Goal: Task Accomplishment & Management: Manage account settings

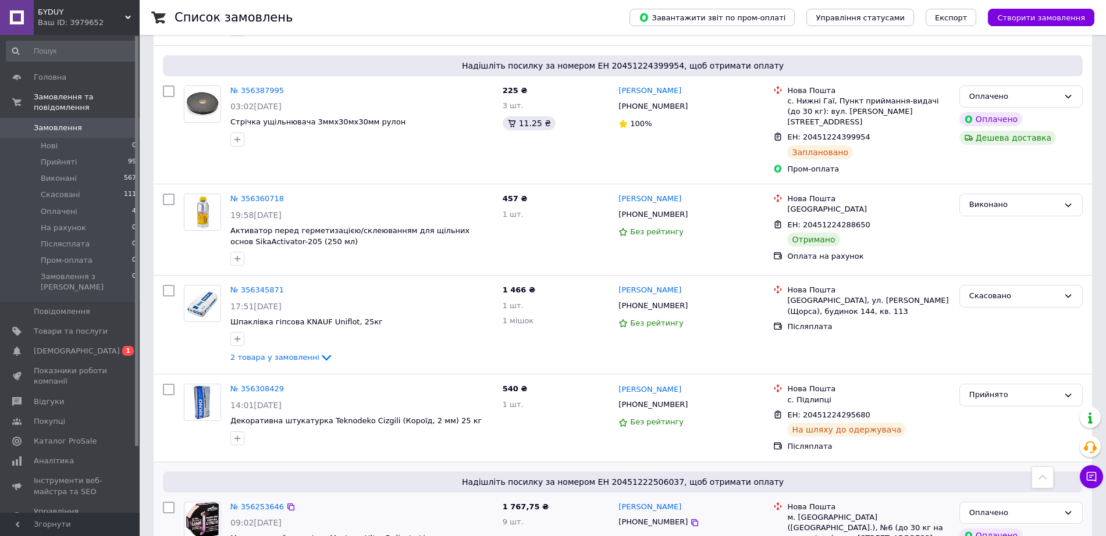
scroll to position [2473, 0]
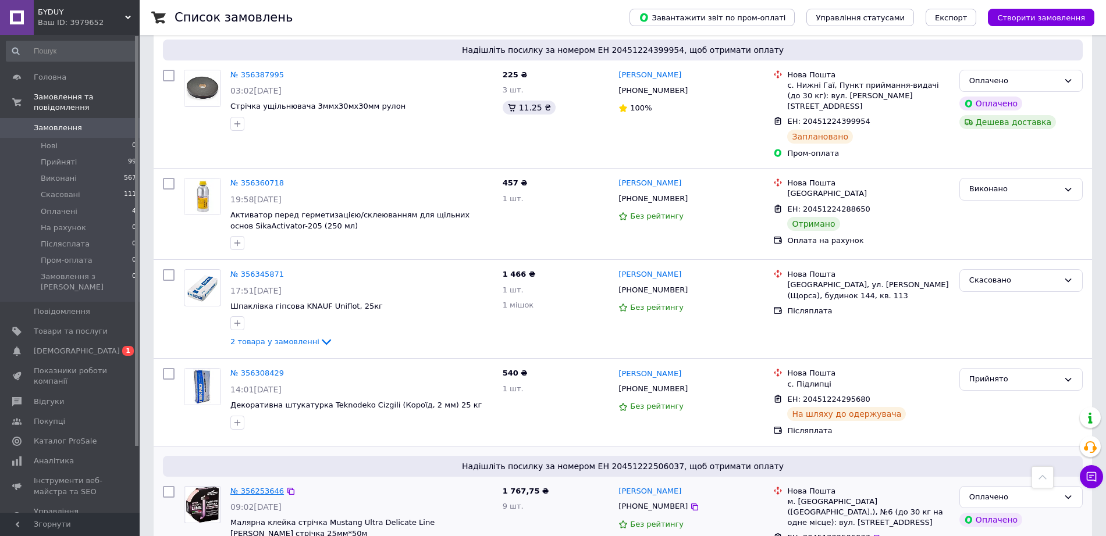
click at [258, 487] on link "№ 356253646" at bounding box center [257, 491] width 54 height 9
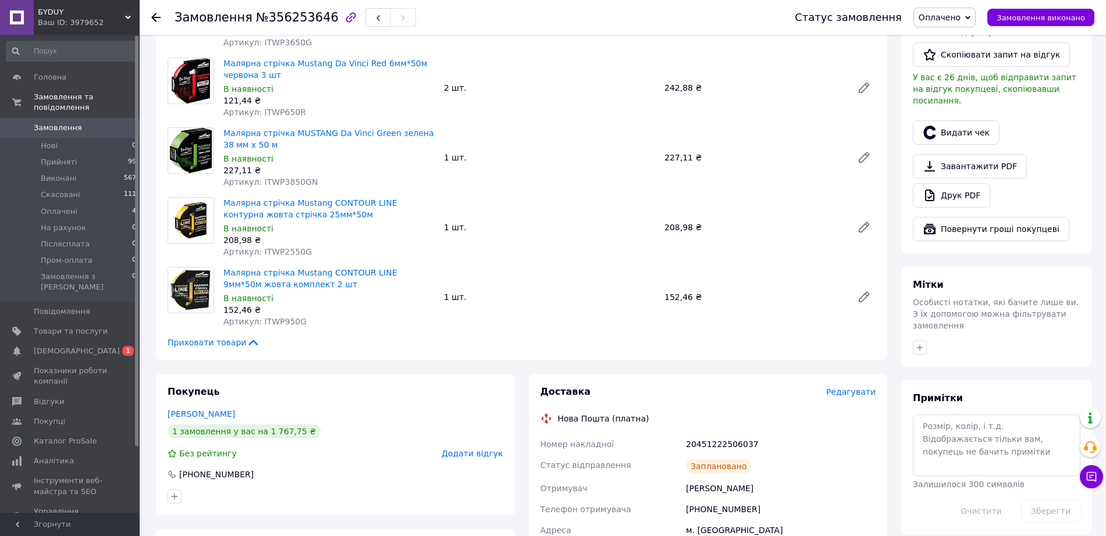
scroll to position [364, 0]
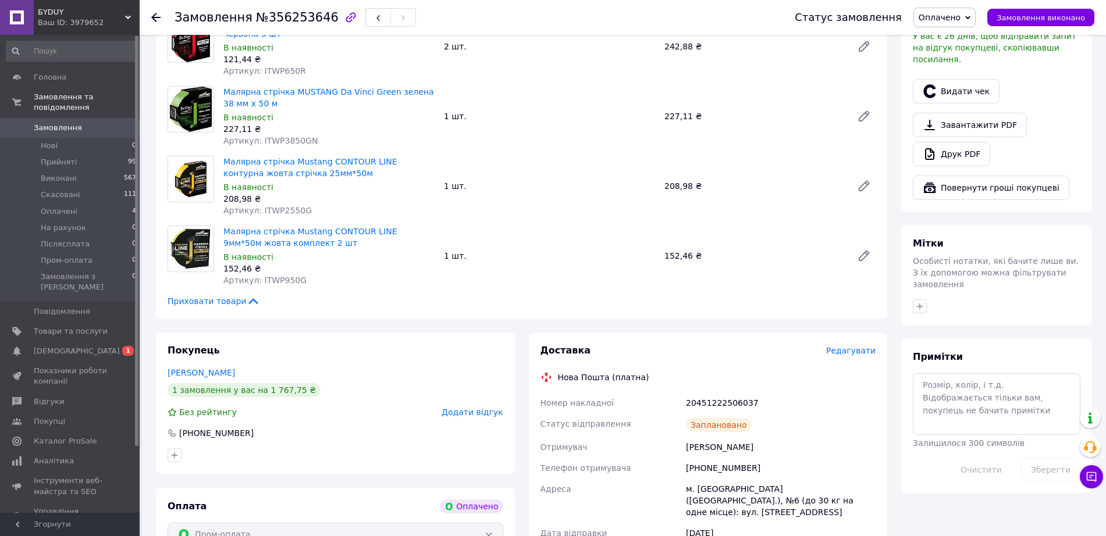
drag, startPoint x: 761, startPoint y: 450, endPoint x: 687, endPoint y: 447, distance: 74.5
click at [687, 447] on div "[PERSON_NAME]" at bounding box center [781, 447] width 194 height 21
copy div "[PERSON_NAME]"
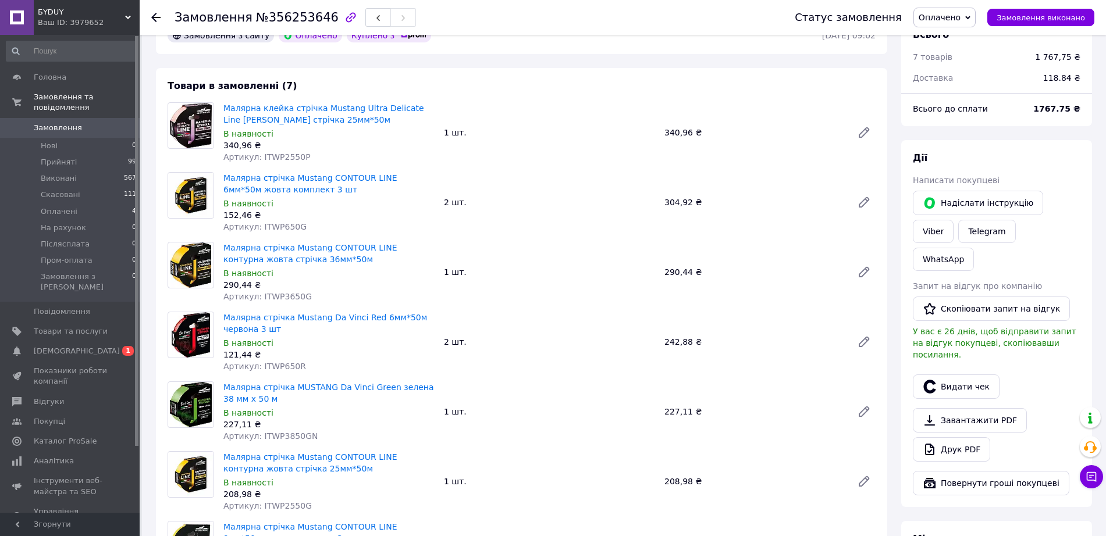
scroll to position [0, 0]
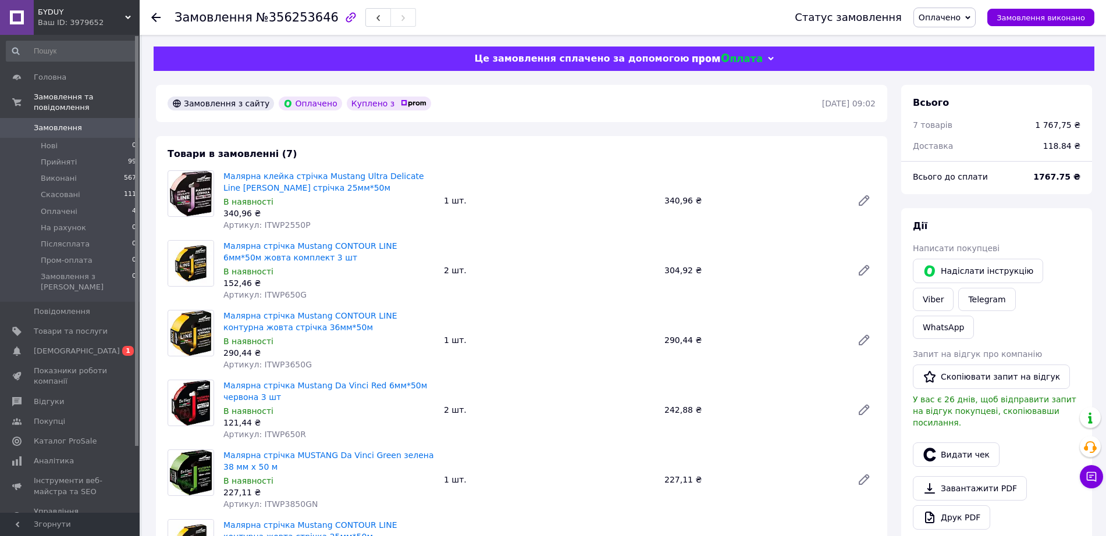
click at [275, 228] on span "Артикул: ITWP2550P" at bounding box center [266, 225] width 87 height 9
copy span "ITWP2550P"
click at [272, 296] on span "Артикул: ITWP650G" at bounding box center [264, 294] width 83 height 9
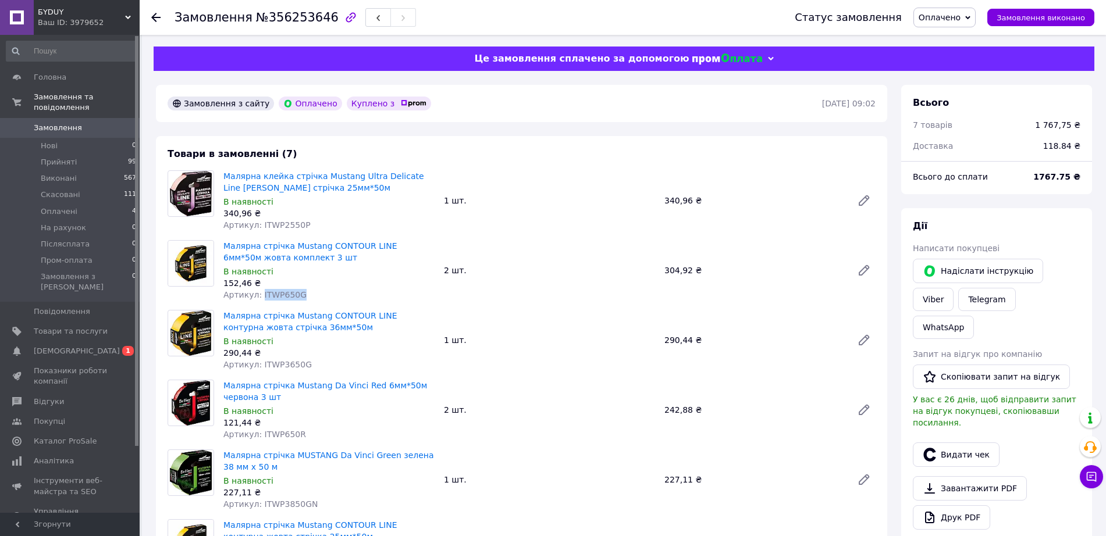
copy span "ITWP650G"
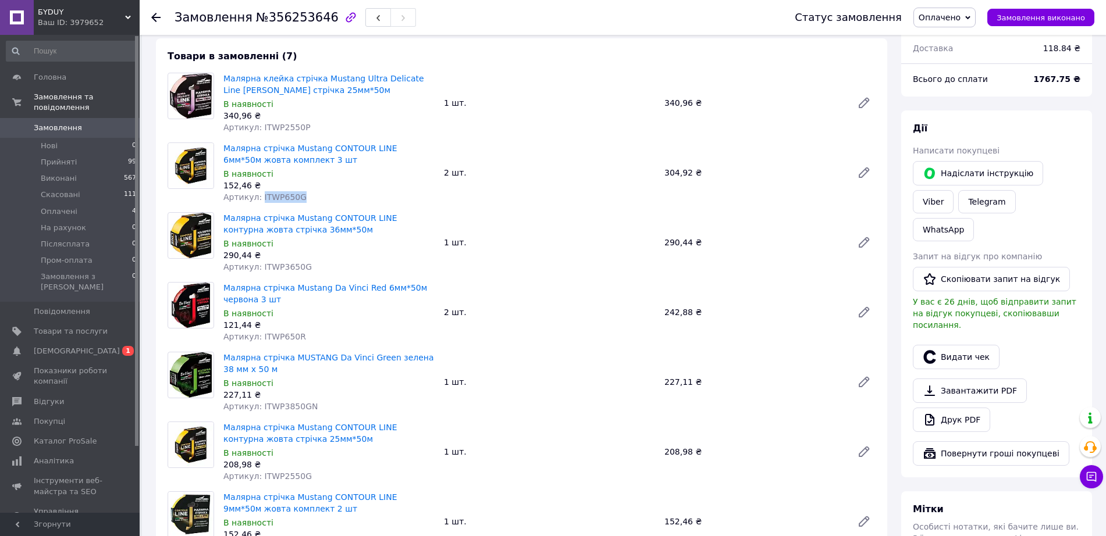
scroll to position [73, 0]
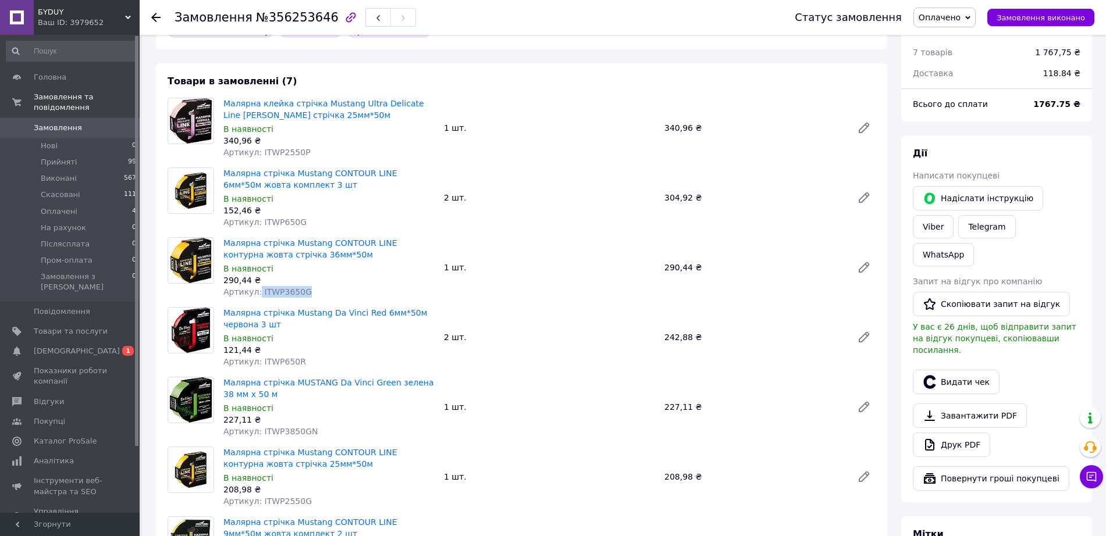
drag, startPoint x: 305, startPoint y: 292, endPoint x: 257, endPoint y: 289, distance: 48.3
click at [257, 289] on div "Артикул: ITWP3650G" at bounding box center [328, 292] width 211 height 12
click at [315, 293] on div "Артикул: ITWP3650G" at bounding box center [328, 292] width 211 height 12
click at [279, 292] on span "Артикул: ITWP3650G" at bounding box center [267, 291] width 88 height 9
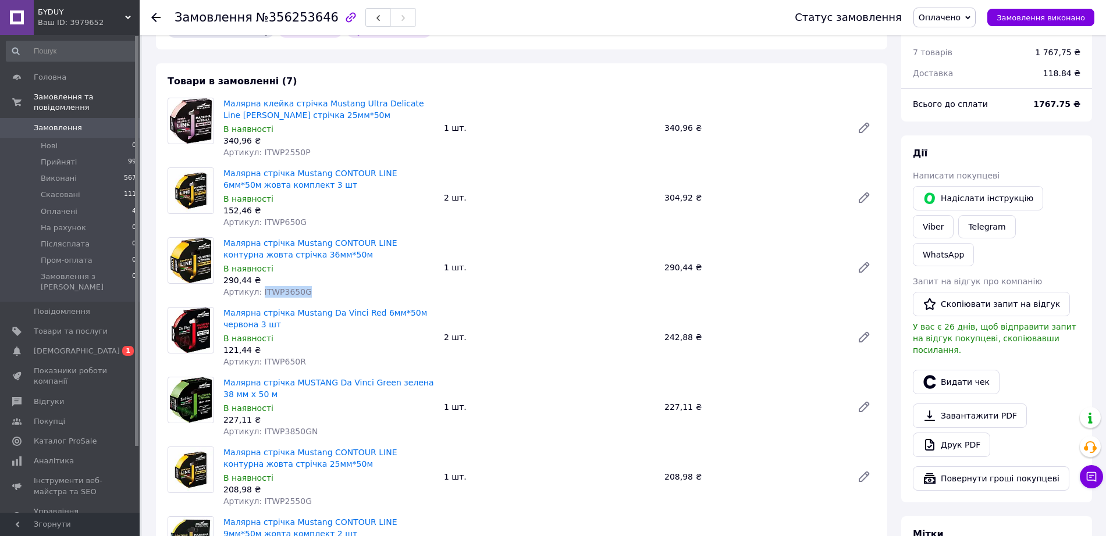
copy span "ITWP3650G"
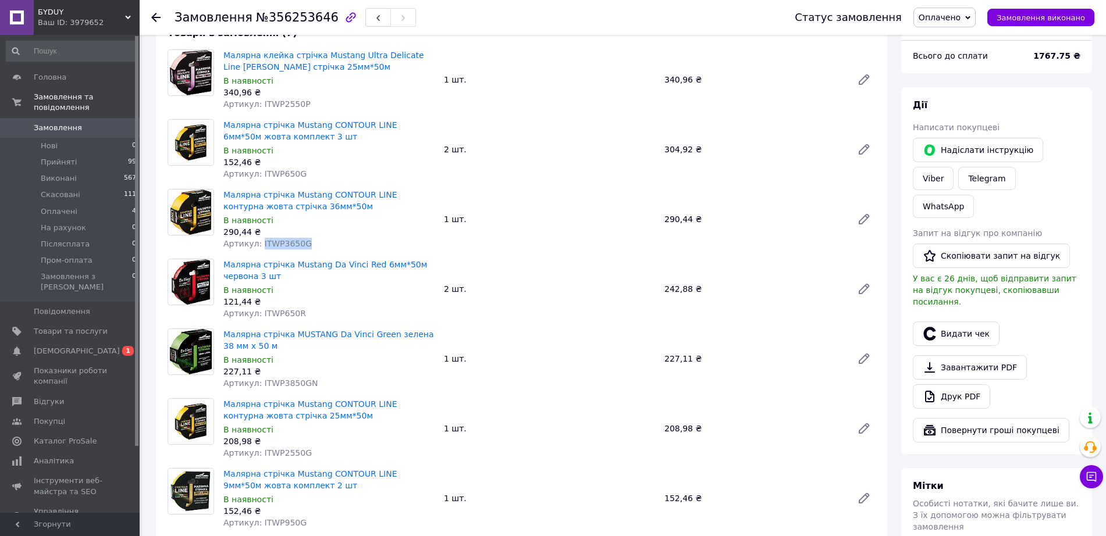
scroll to position [145, 0]
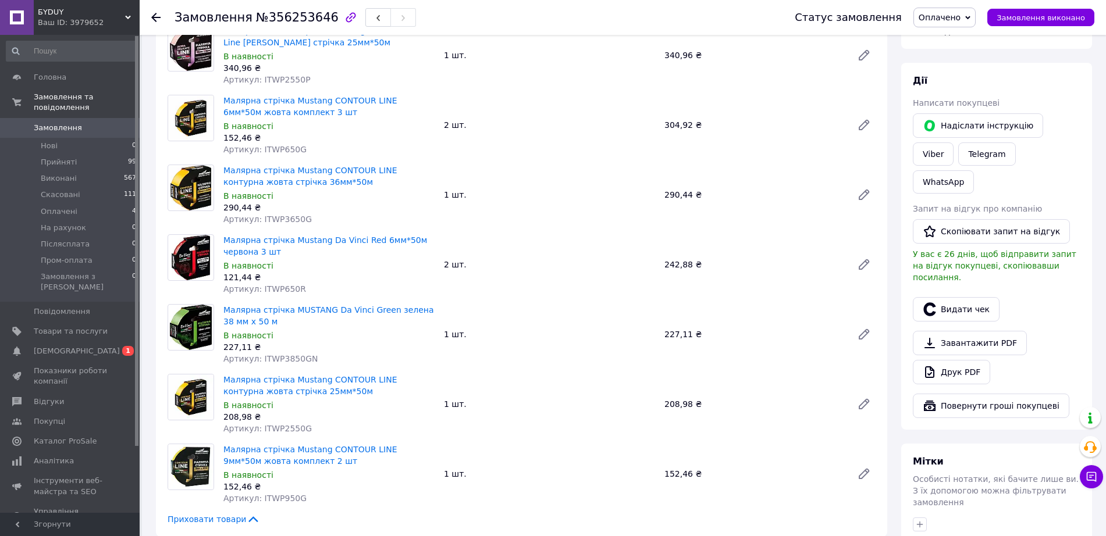
click at [286, 357] on span "Артикул: ITWP3850GN" at bounding box center [270, 358] width 95 height 9
copy span "ITWP3850GN"
drag, startPoint x: 224, startPoint y: 417, endPoint x: 249, endPoint y: 417, distance: 25.0
click at [249, 417] on div "208,98 ₴" at bounding box center [328, 417] width 211 height 12
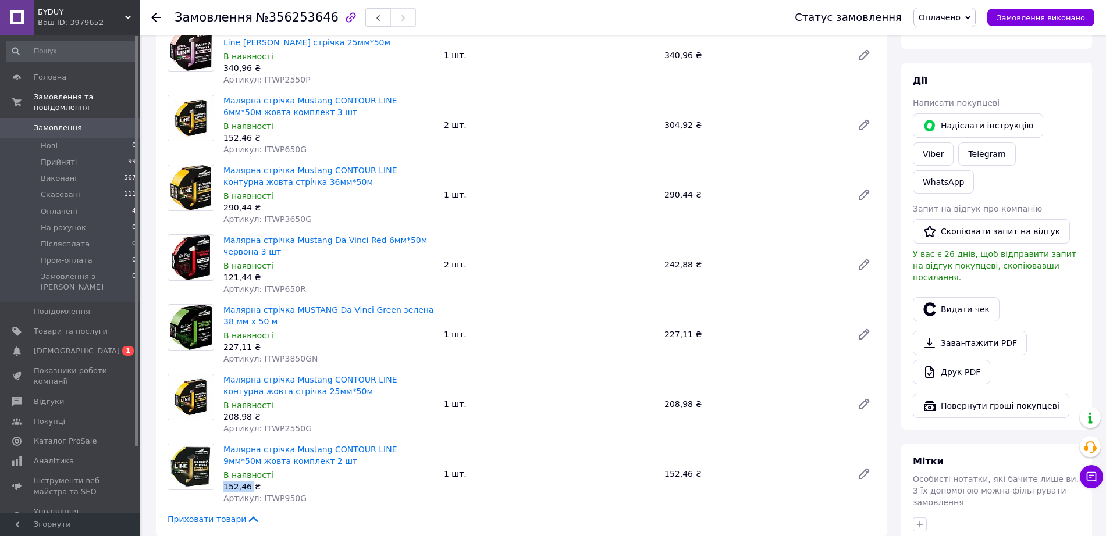
drag, startPoint x: 223, startPoint y: 486, endPoint x: 249, endPoint y: 489, distance: 26.3
click at [249, 489] on div "Малярна стрічка Mustang CONTOUR LINE 9мм*50м жовта комплект 2 шт В наявності 15…" at bounding box center [329, 474] width 221 height 65
copy div "152,46"
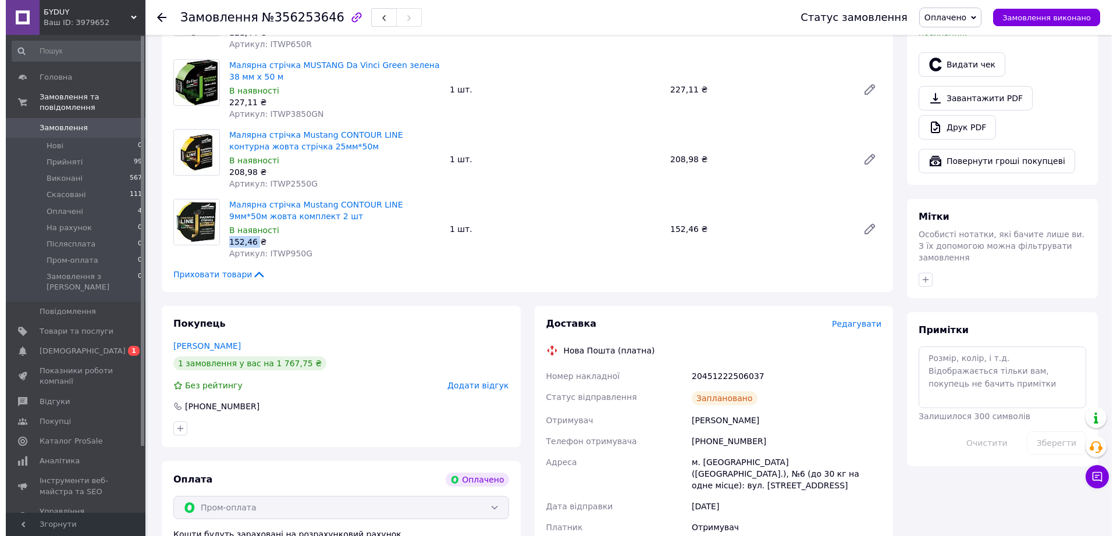
scroll to position [509, 0]
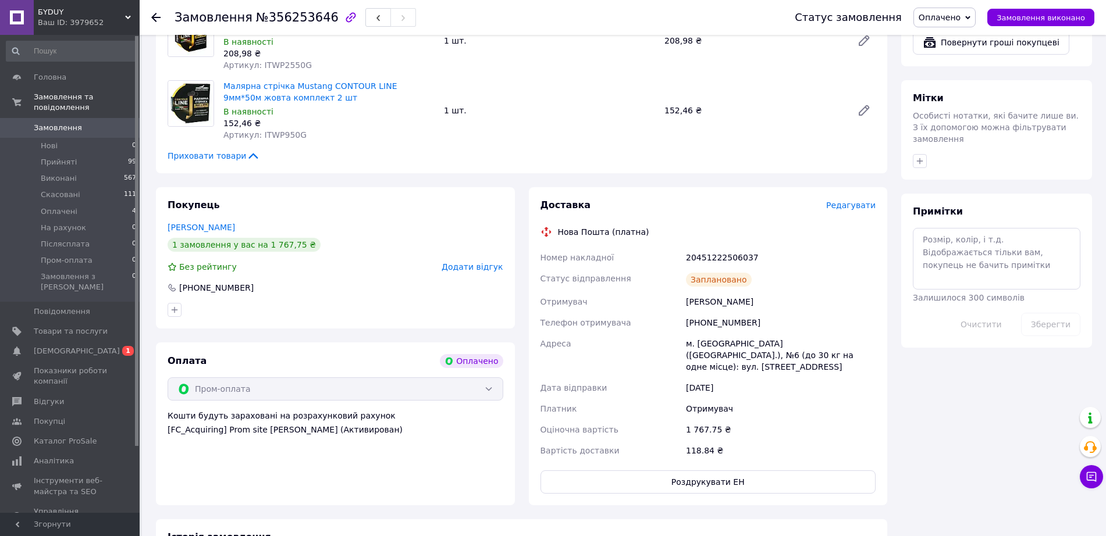
click at [704, 303] on div "[PERSON_NAME]" at bounding box center [781, 302] width 194 height 21
copy div "[PERSON_NAME]"
click at [844, 208] on span "Редагувати" at bounding box center [850, 205] width 49 height 9
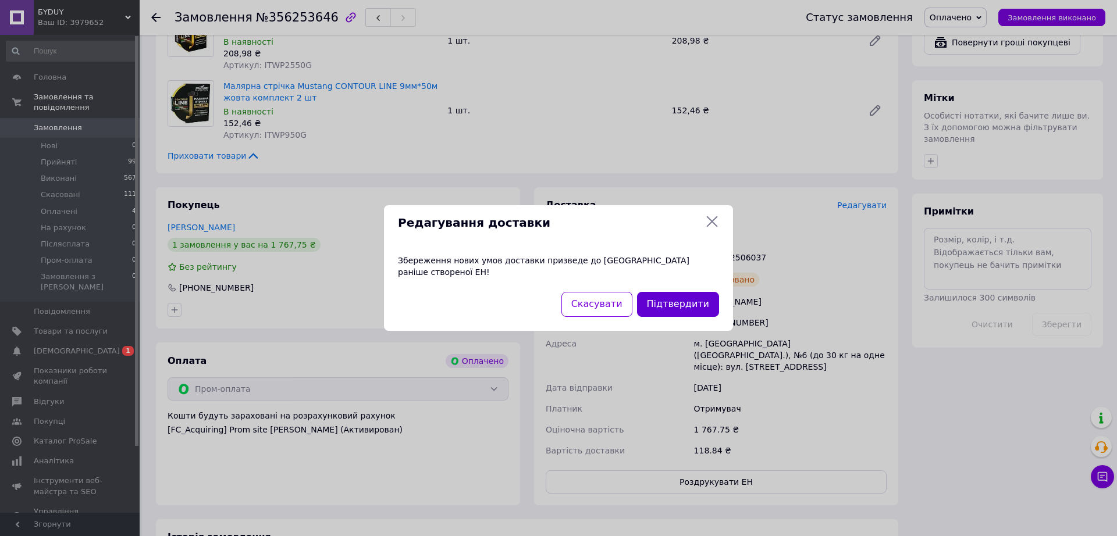
click at [705, 303] on button "Підтвердити" at bounding box center [678, 304] width 82 height 25
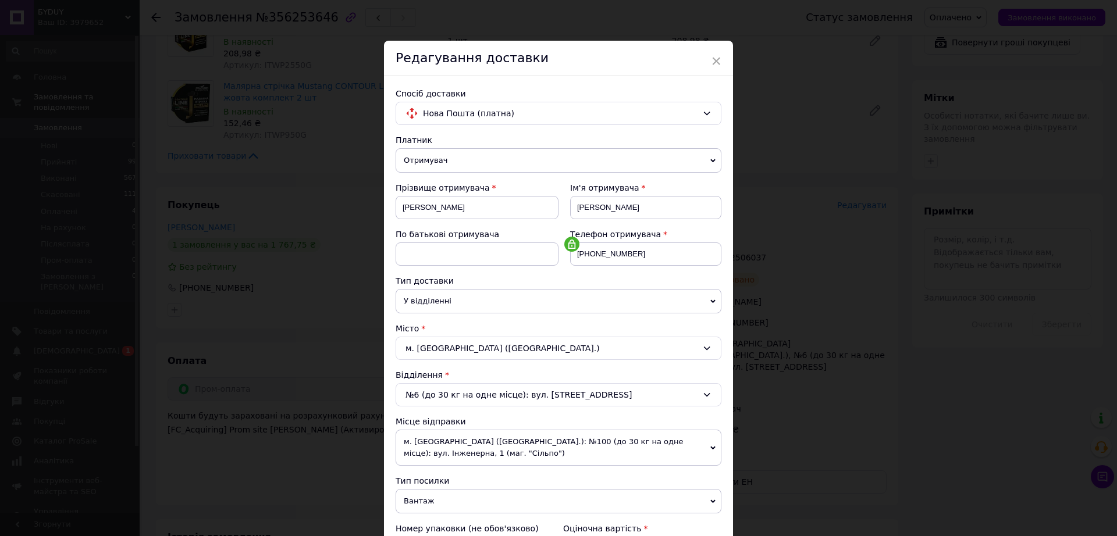
click at [539, 159] on span "Отримувач" at bounding box center [559, 160] width 326 height 24
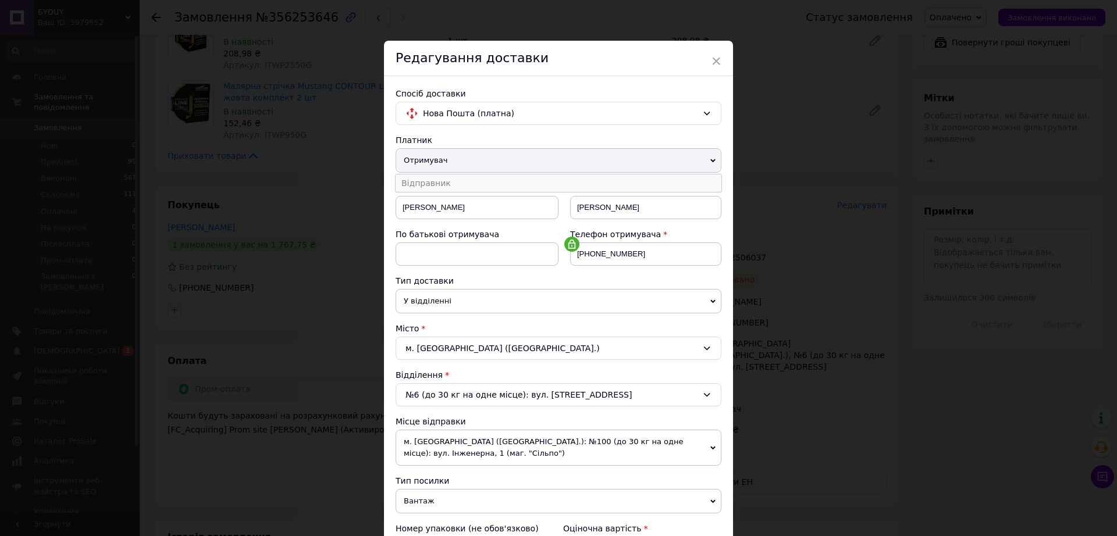
click at [478, 186] on li "Відправник" at bounding box center [559, 183] width 326 height 17
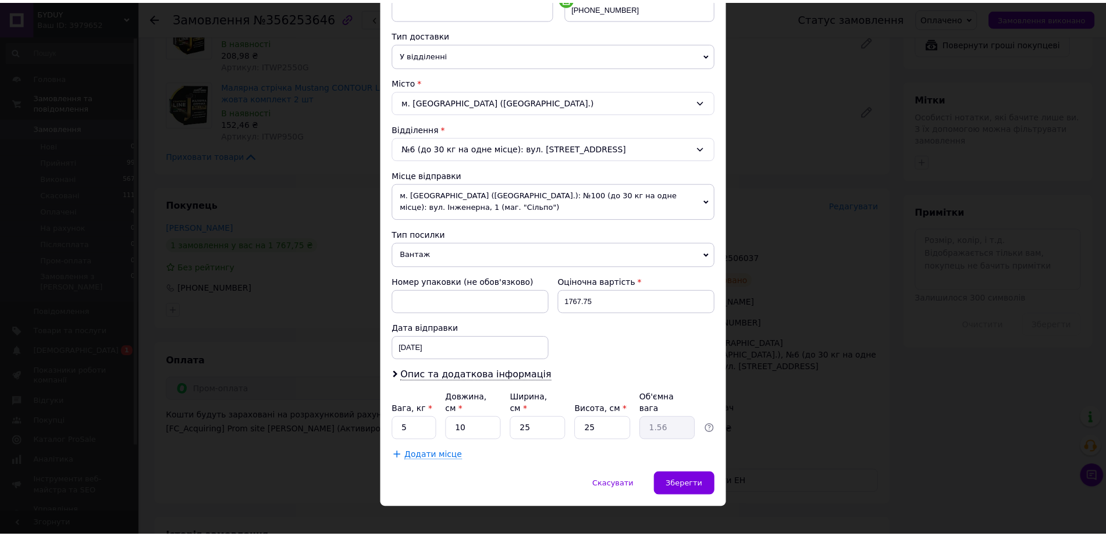
scroll to position [248, 0]
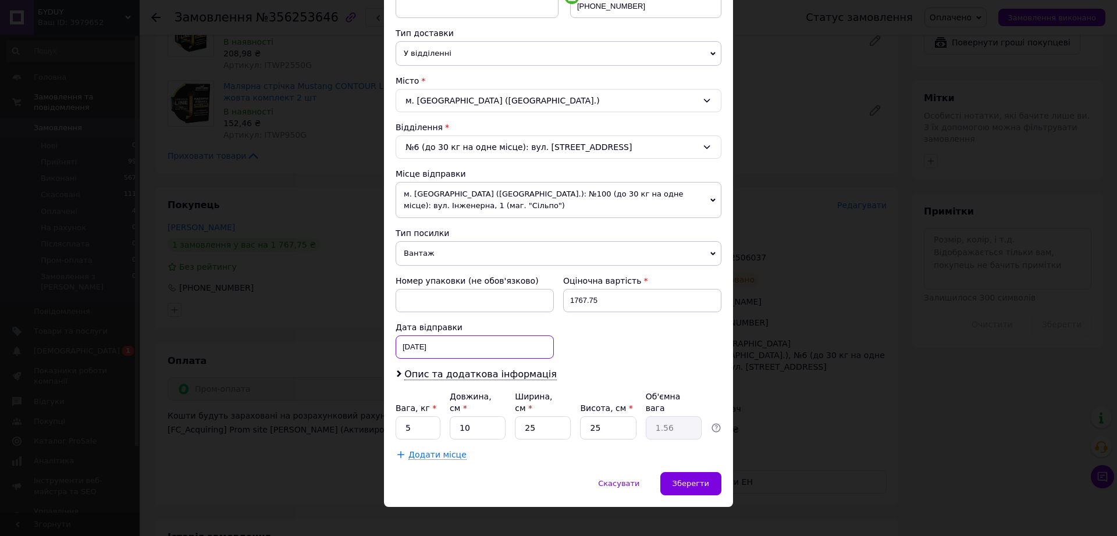
click at [456, 347] on div "[DATE] < 2025 > < Август > Пн Вт Ср Чт Пт Сб Вс 28 29 30 31 1 2 3 4 5 6 7 8 9 1…" at bounding box center [475, 347] width 158 height 23
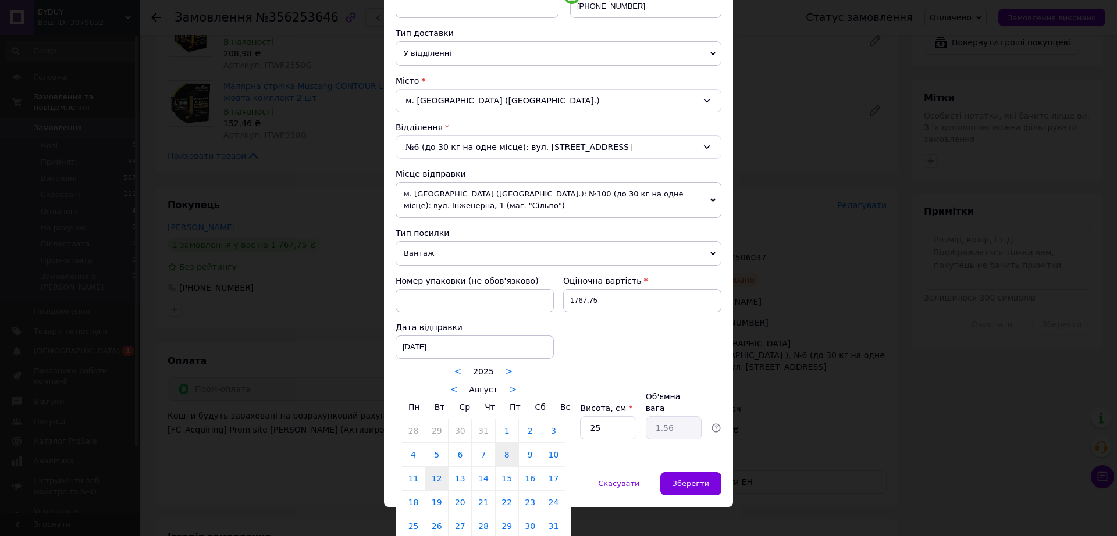
click at [430, 478] on link "12" at bounding box center [436, 478] width 23 height 23
type input "[DATE]"
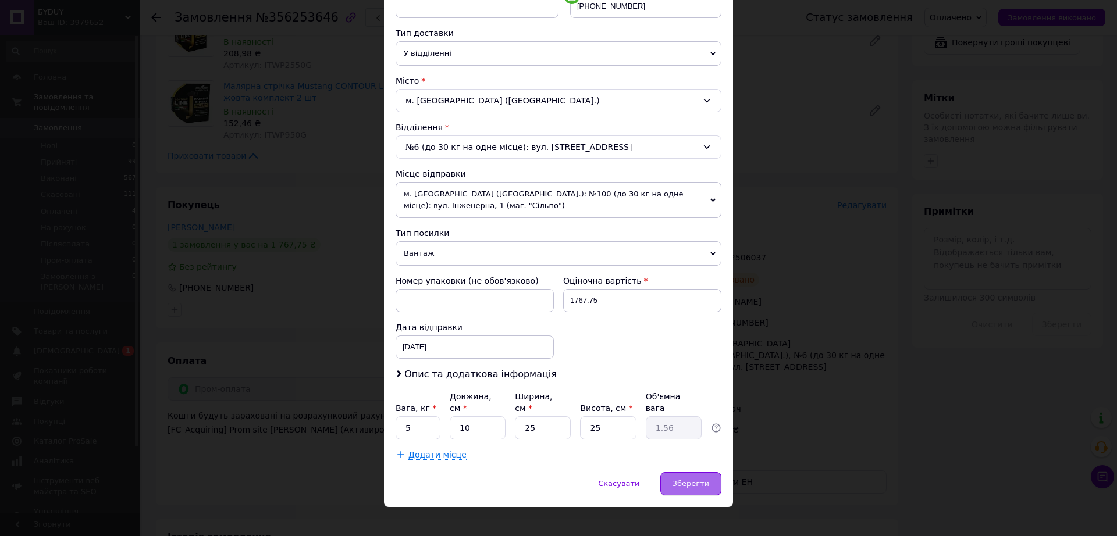
click at [703, 479] on span "Зберегти" at bounding box center [691, 483] width 37 height 9
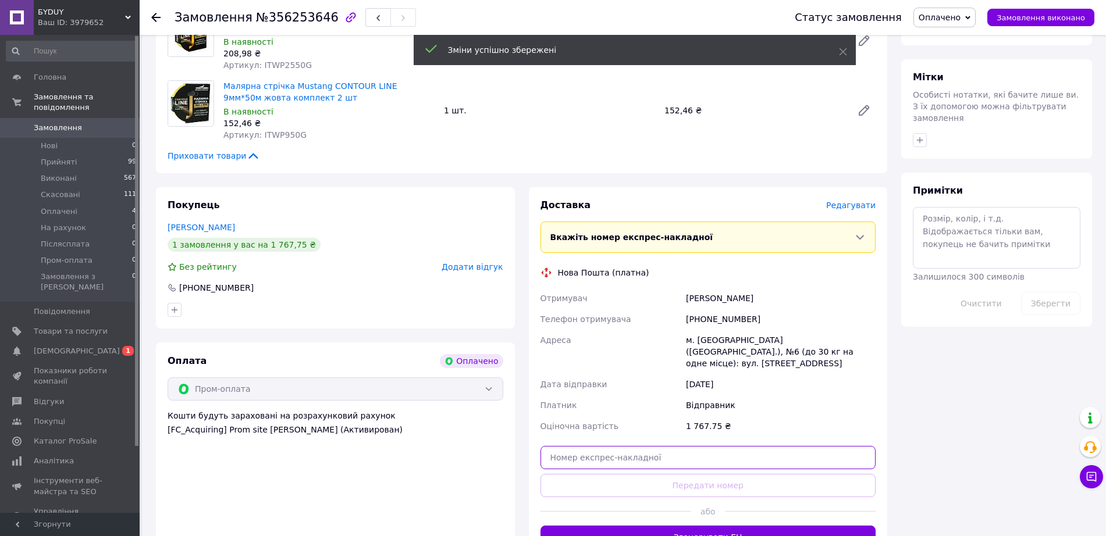
click at [598, 452] on input "text" at bounding box center [709, 457] width 336 height 23
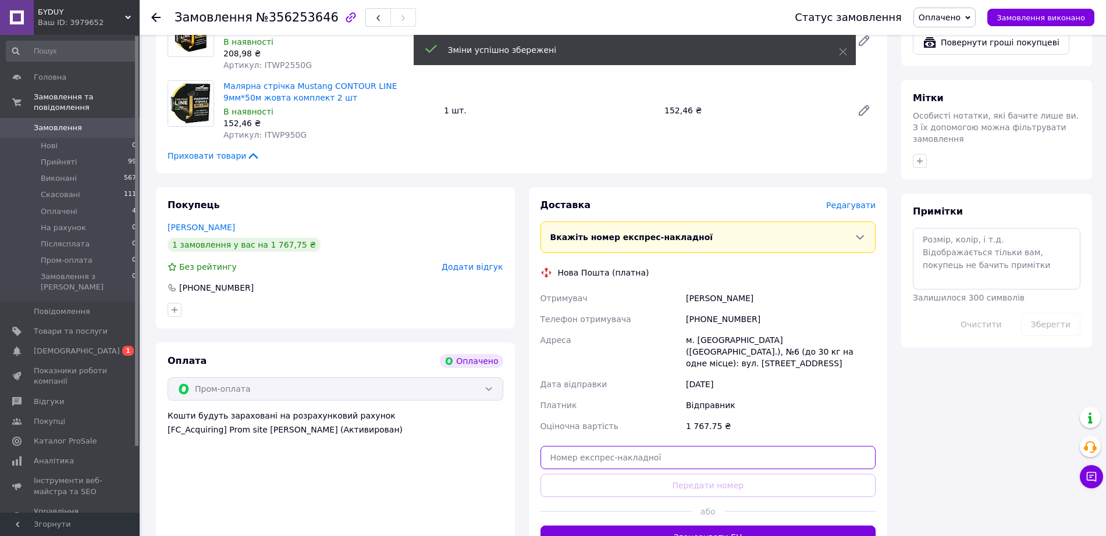
paste input "20451225201209"
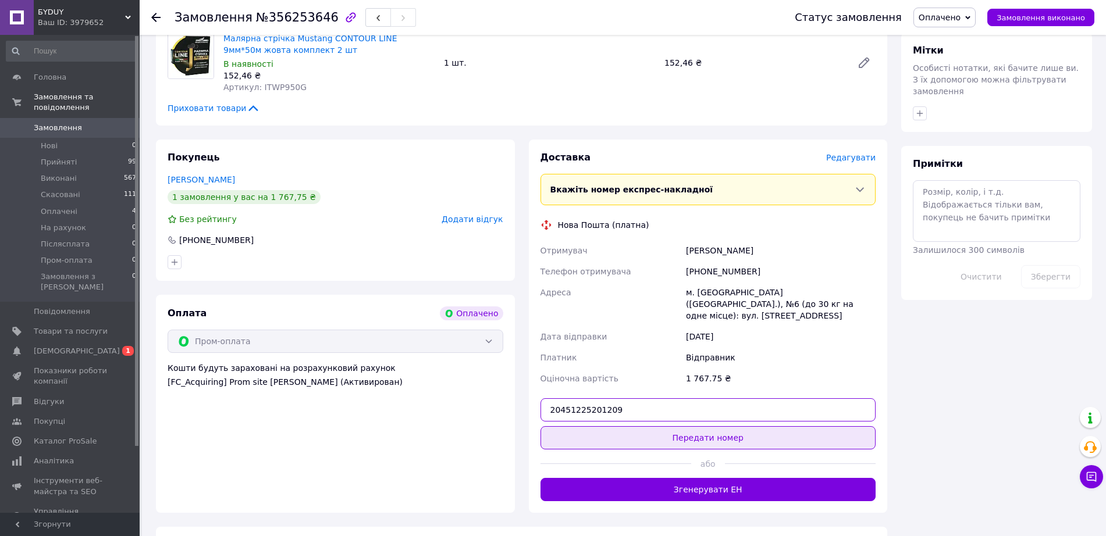
scroll to position [582, 0]
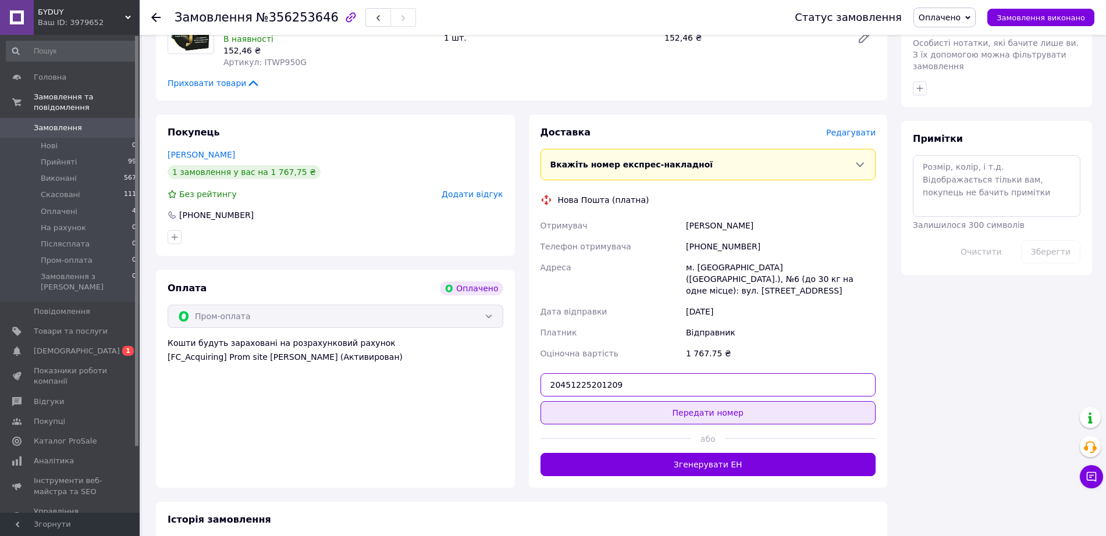
type input "20451225201209"
click at [676, 401] on button "Передати номер" at bounding box center [709, 412] width 336 height 23
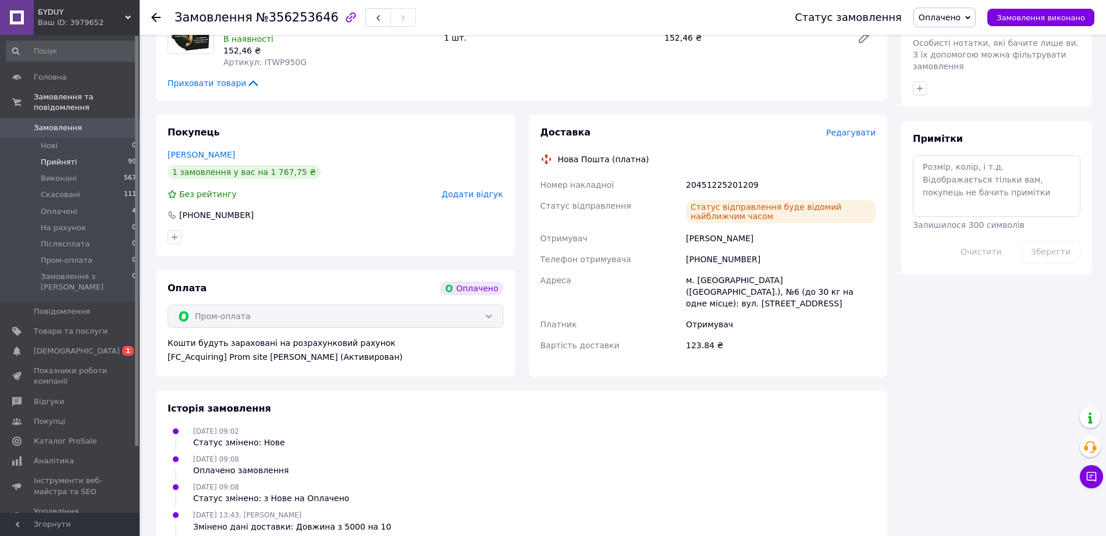
click at [77, 154] on li "Прийняті 99" at bounding box center [71, 162] width 143 height 16
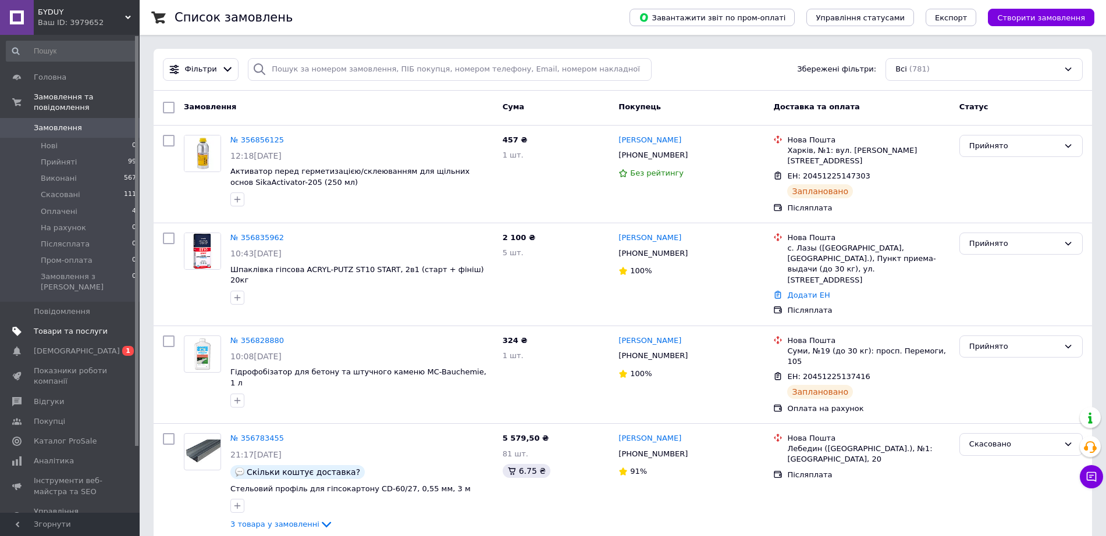
click at [68, 326] on span "Товари та послуги" at bounding box center [71, 331] width 74 height 10
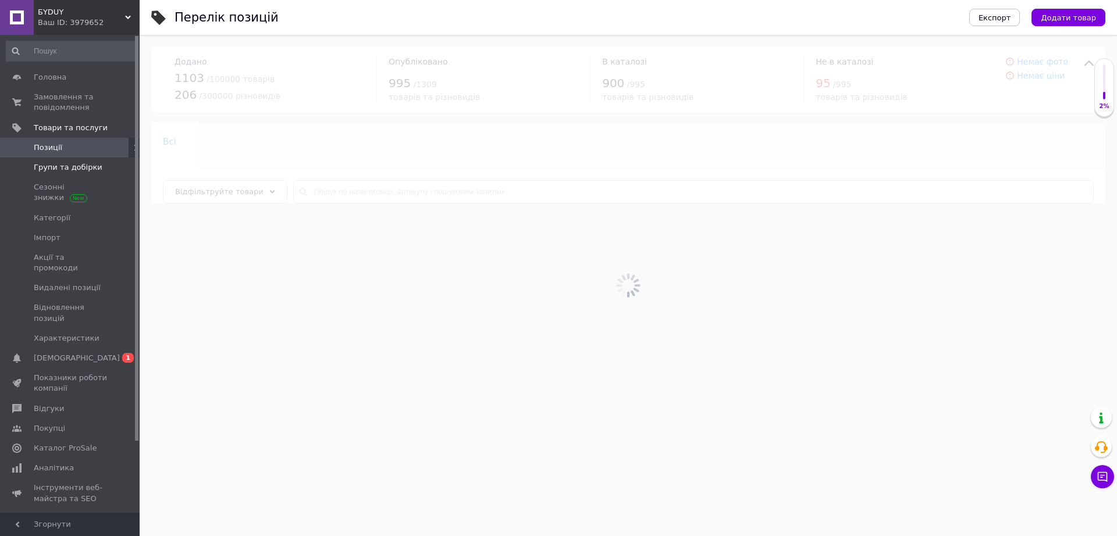
click at [54, 172] on span "Групи та добірки" at bounding box center [68, 167] width 69 height 10
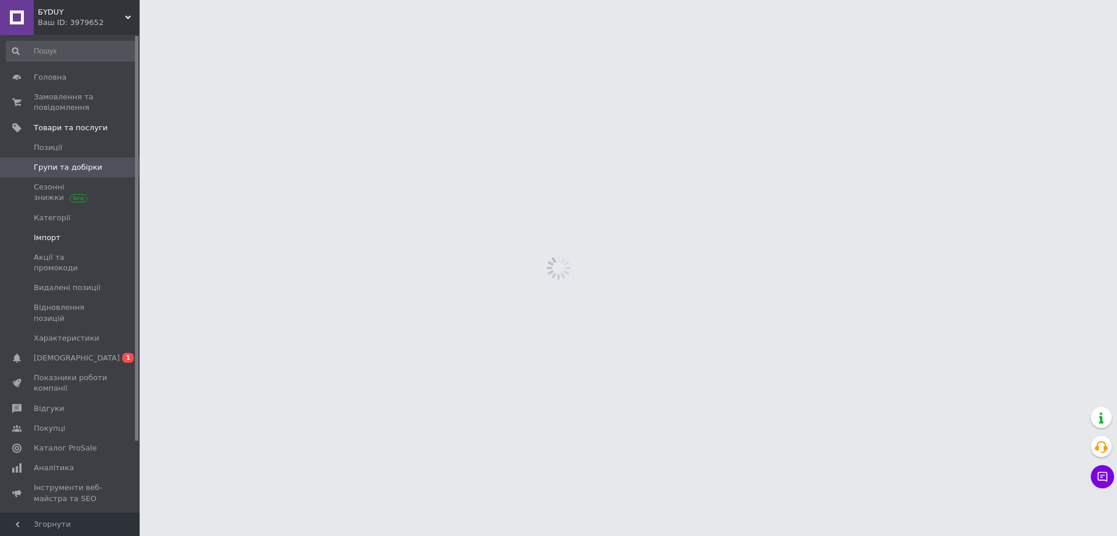
click at [46, 236] on span "Імпорт" at bounding box center [47, 238] width 27 height 10
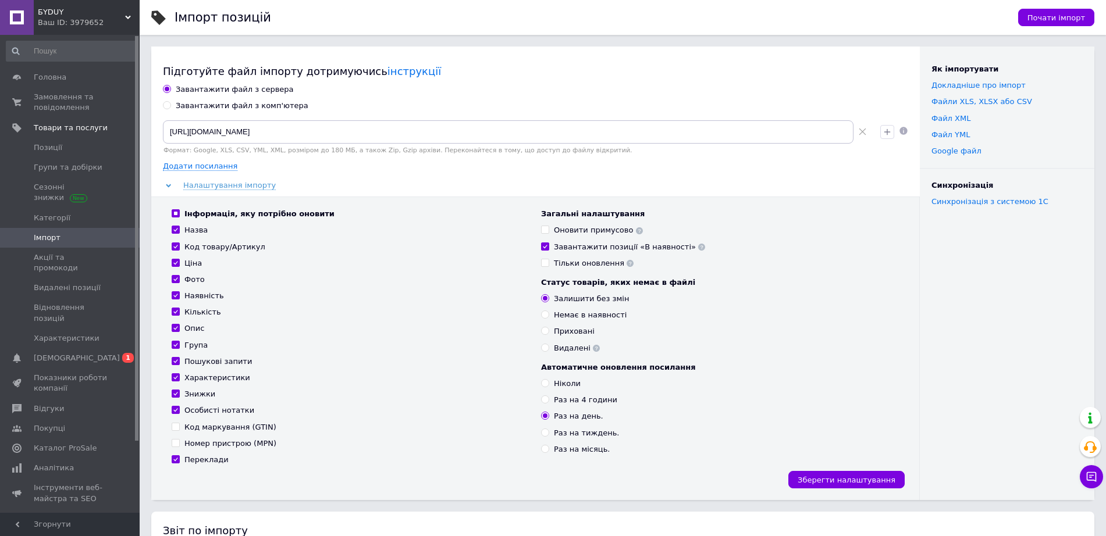
click at [188, 108] on div "Завантажити файл з комп'ютера" at bounding box center [242, 106] width 133 height 10
click at [170, 108] on input "Завантажити файл з комп'ютера" at bounding box center [167, 105] width 8 height 8
radio input "true"
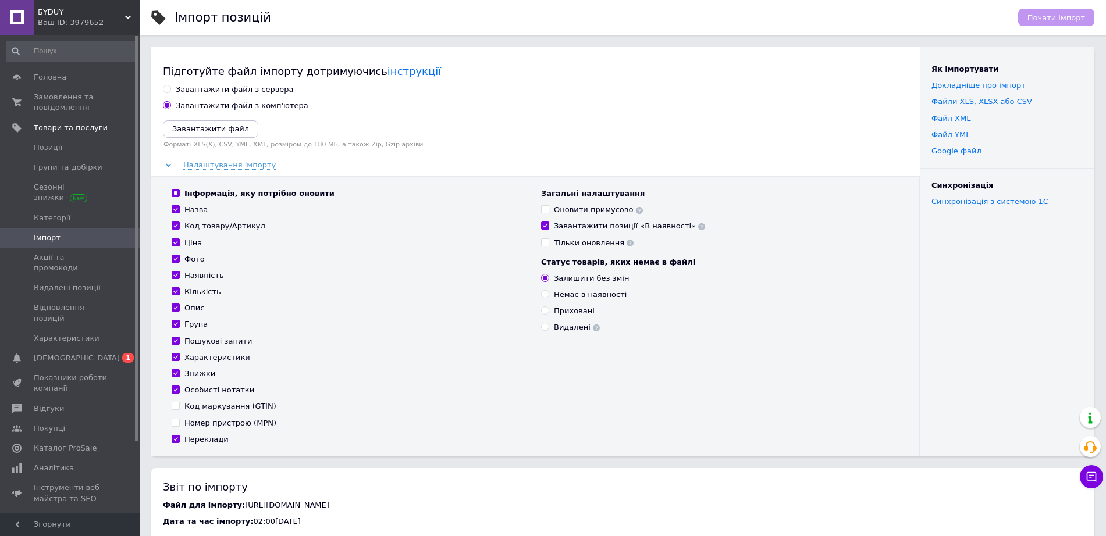
click at [188, 80] on div "Підготуйте файл імпорту дотримуючись інструкції Завантажити файл з сервера Зава…" at bounding box center [535, 252] width 769 height 410
click at [220, 125] on icon "Завантажити файл" at bounding box center [210, 129] width 77 height 9
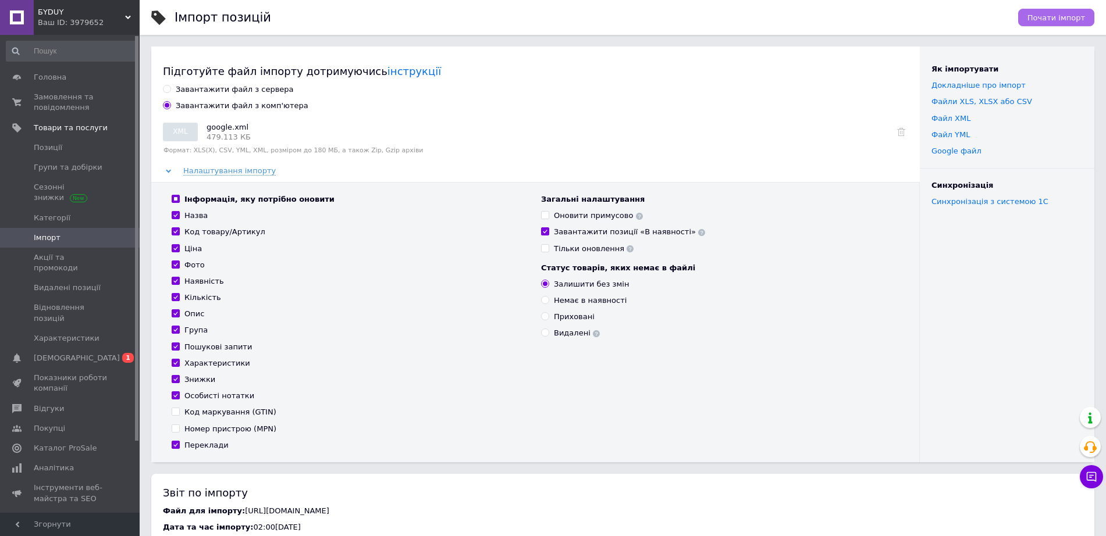
click at [1064, 13] on span "Почати імпорт" at bounding box center [1057, 17] width 58 height 9
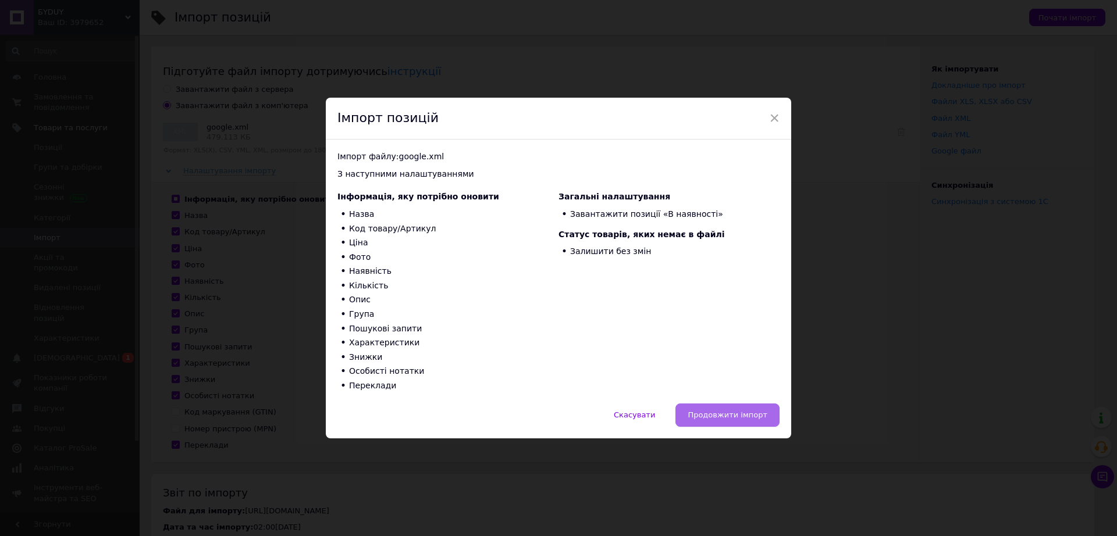
click at [720, 411] on span "Продовжити імпорт" at bounding box center [728, 415] width 80 height 9
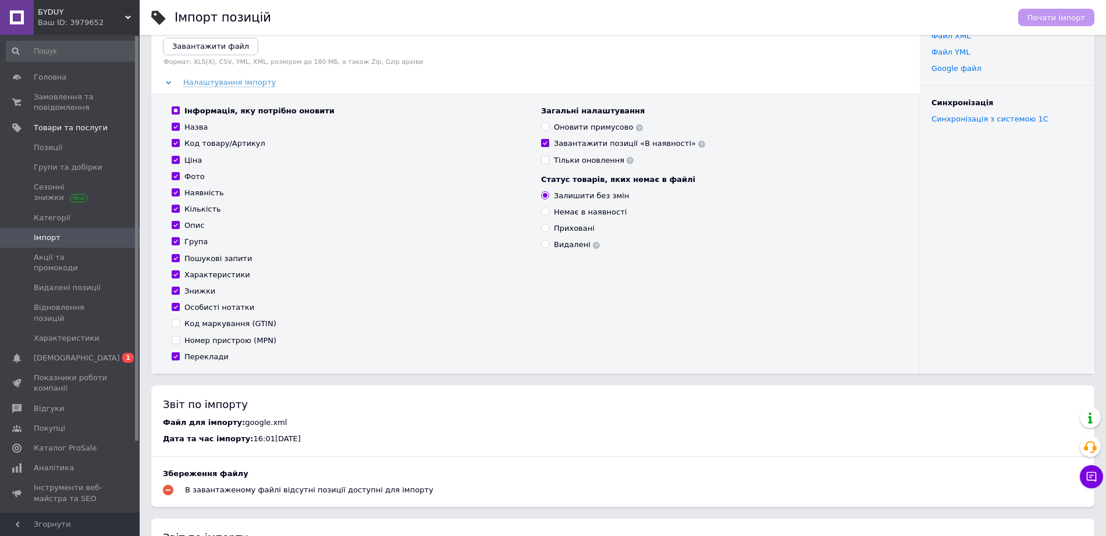
scroll to position [145, 0]
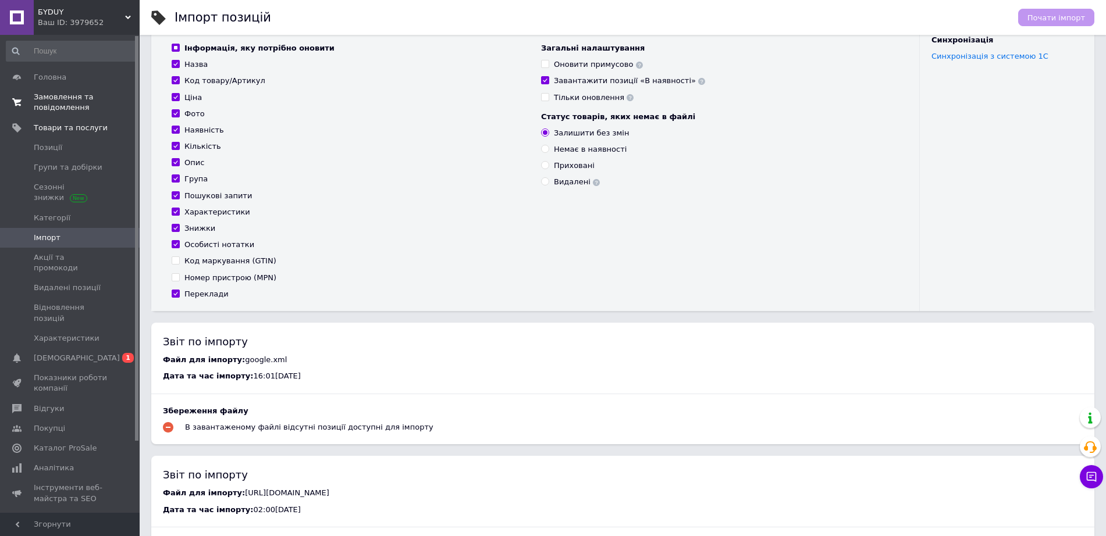
click at [52, 88] on link "Замовлення та повідомлення 0 0" at bounding box center [71, 102] width 143 height 30
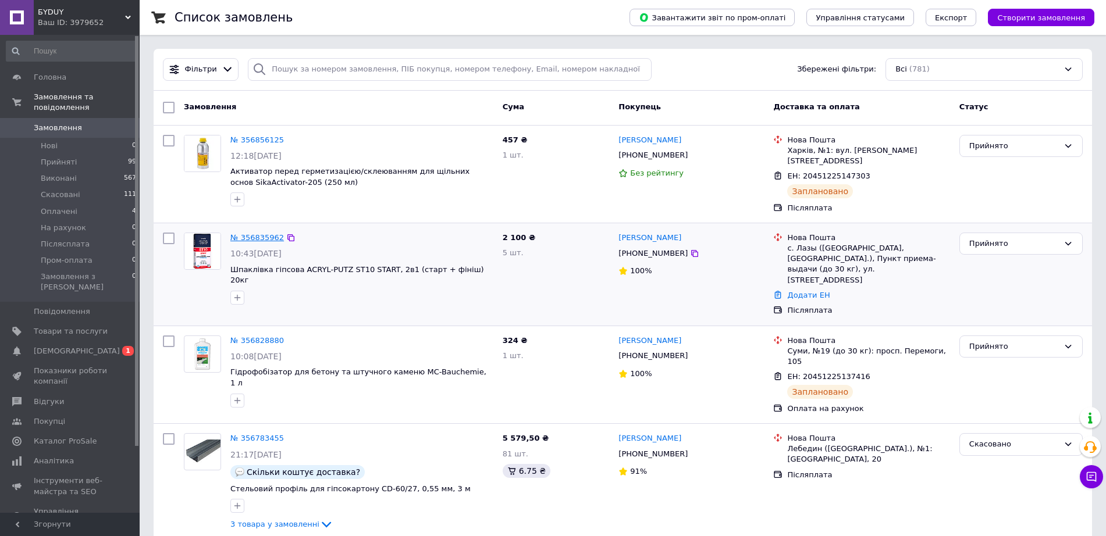
click at [255, 233] on link "№ 356835962" at bounding box center [257, 237] width 54 height 9
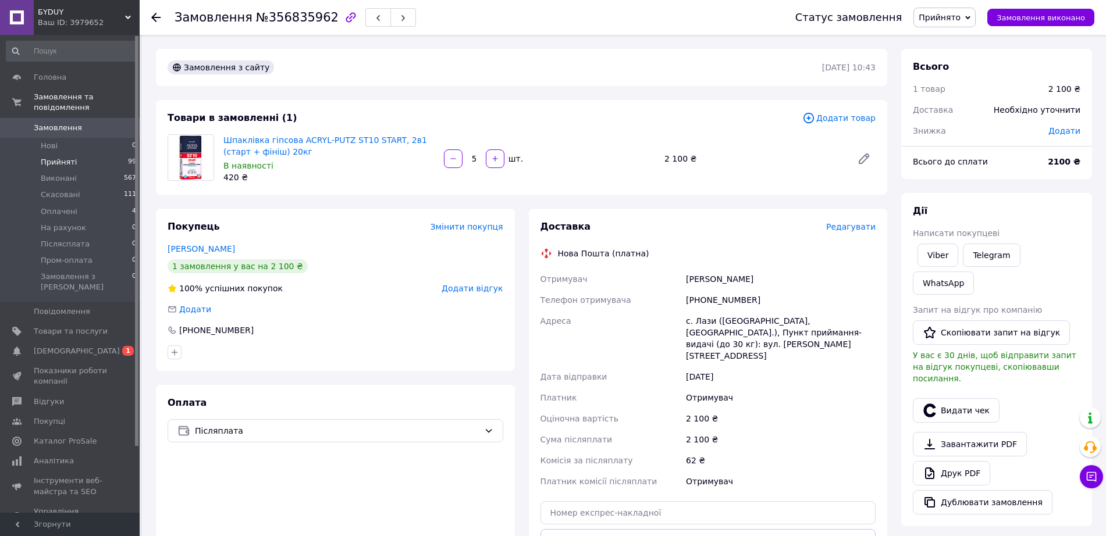
click at [88, 154] on li "Прийняті 99" at bounding box center [71, 162] width 143 height 16
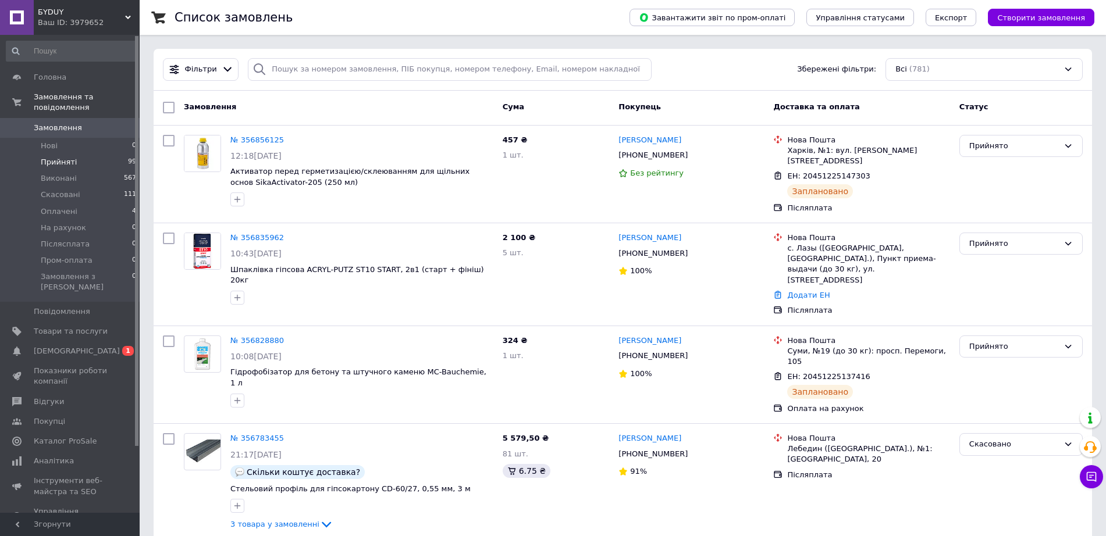
click at [86, 154] on li "Прийняті 99" at bounding box center [71, 162] width 143 height 16
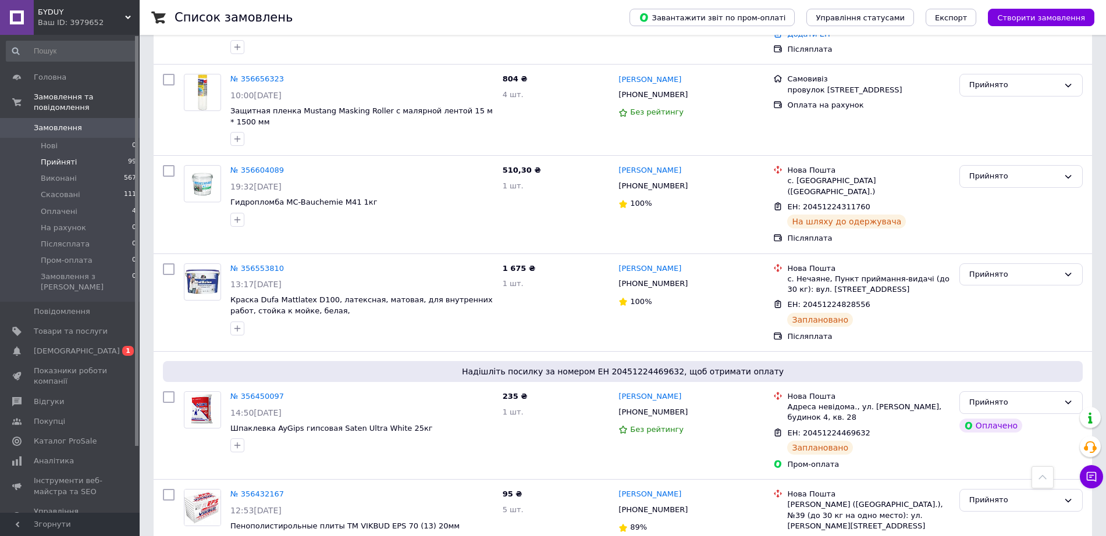
scroll to position [1600, 0]
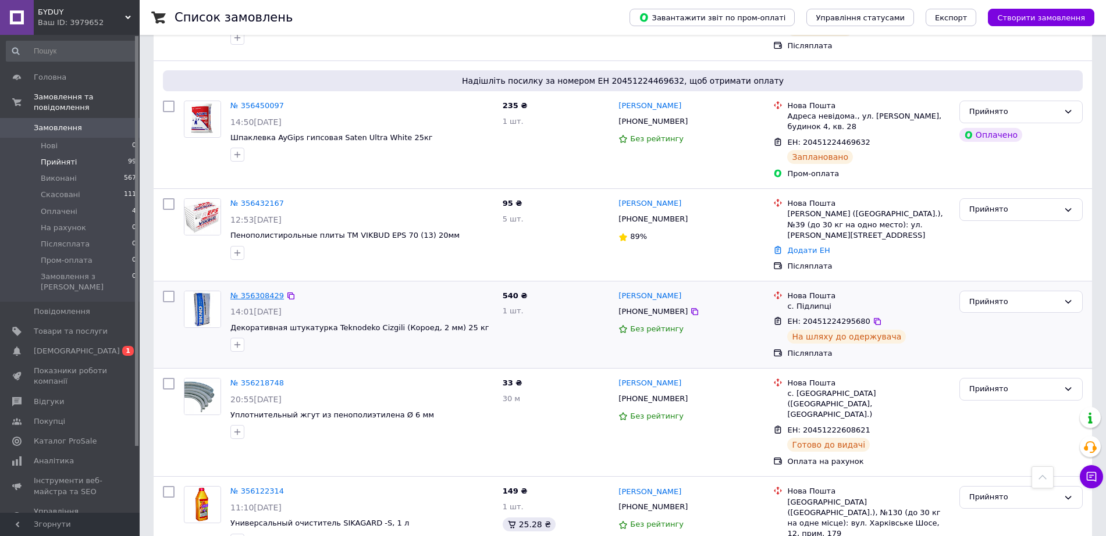
click at [255, 292] on link "№ 356308429" at bounding box center [257, 296] width 54 height 9
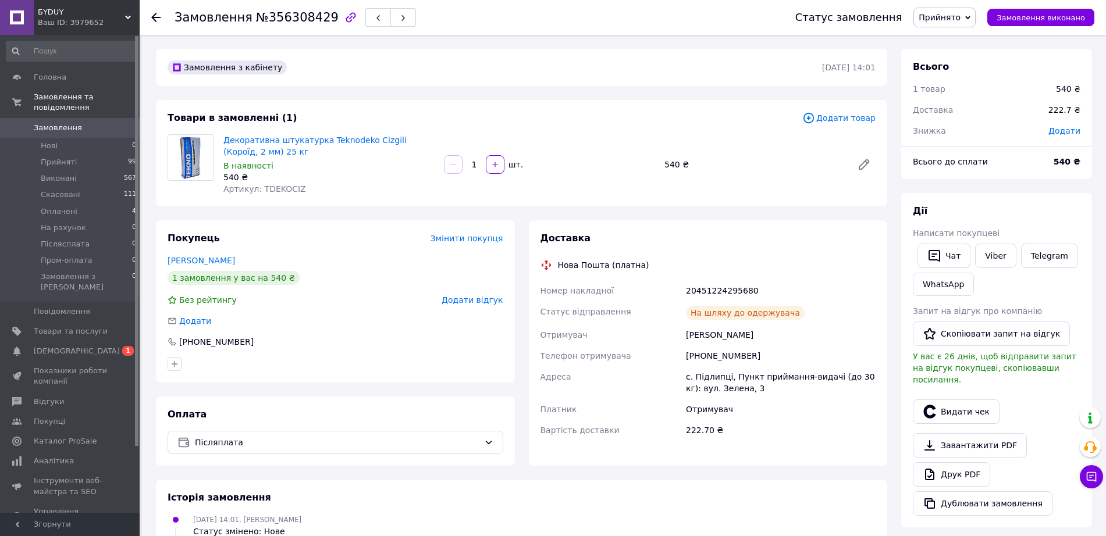
click at [713, 290] on div "20451224295680" at bounding box center [781, 290] width 194 height 21
copy div "20451224295680"
click at [1005, 257] on link "Viber" at bounding box center [995, 256] width 41 height 24
click at [70, 123] on span "Замовлення" at bounding box center [58, 128] width 48 height 10
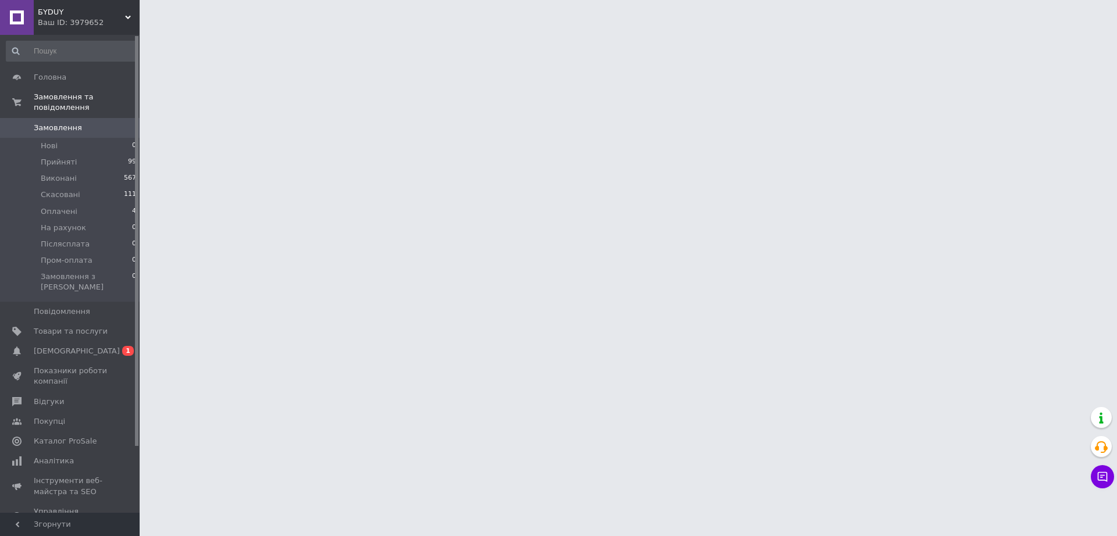
drag, startPoint x: 417, startPoint y: 162, endPoint x: 400, endPoint y: 148, distance: 21.1
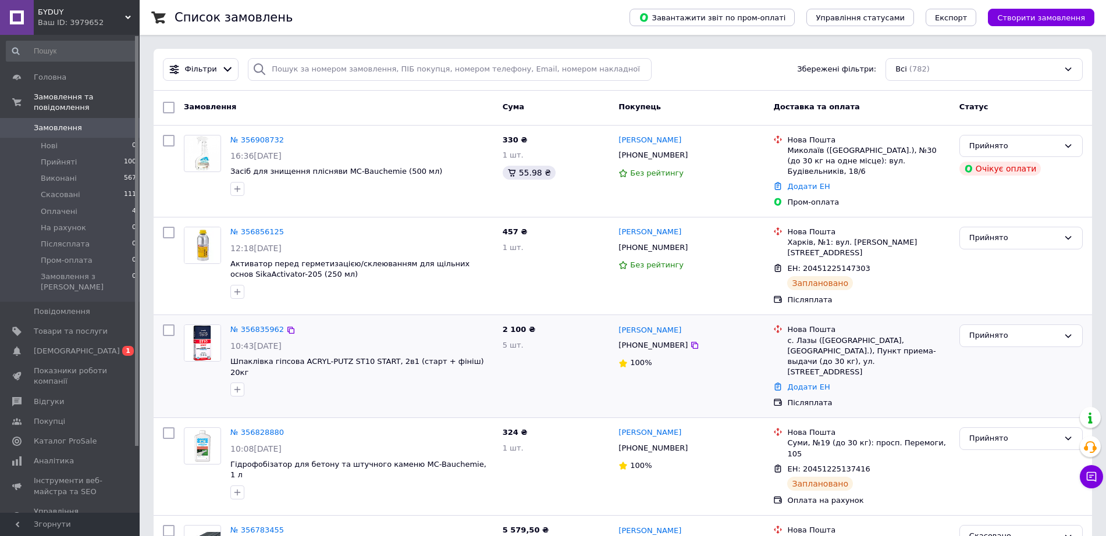
drag, startPoint x: 400, startPoint y: 148, endPoint x: 290, endPoint y: 362, distance: 240.5
click at [290, 381] on div at bounding box center [362, 390] width 268 height 19
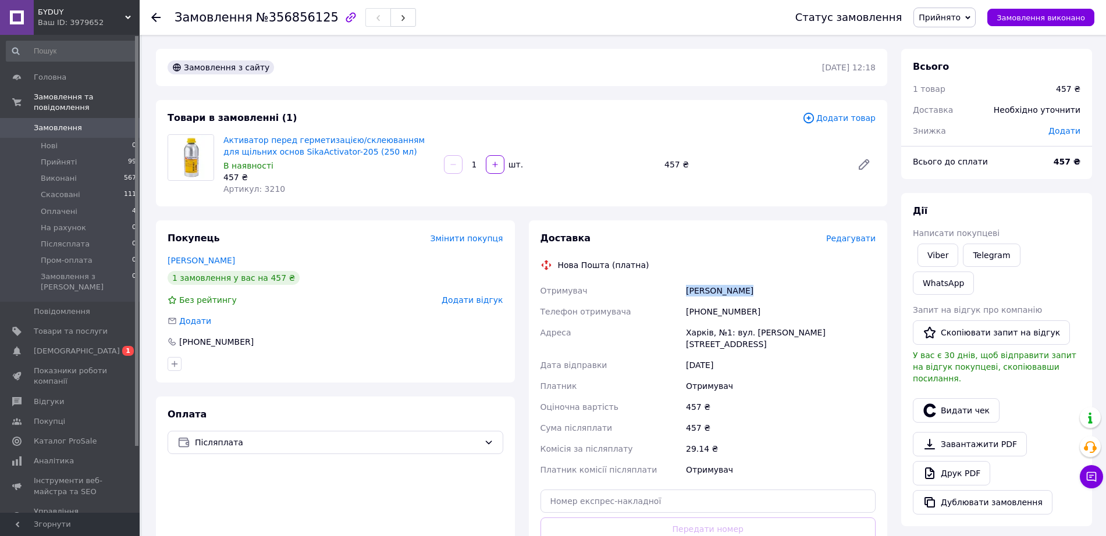
drag, startPoint x: 742, startPoint y: 289, endPoint x: 681, endPoint y: 291, distance: 61.1
click at [681, 291] on div "Отримувач грушка руслан Телефон отримувача +380660141488 Адреса Харків, №1: вул…" at bounding box center [708, 380] width 340 height 200
copy div "Отримувач грушка руслан"
click at [697, 289] on div "грушка руслан" at bounding box center [781, 290] width 194 height 21
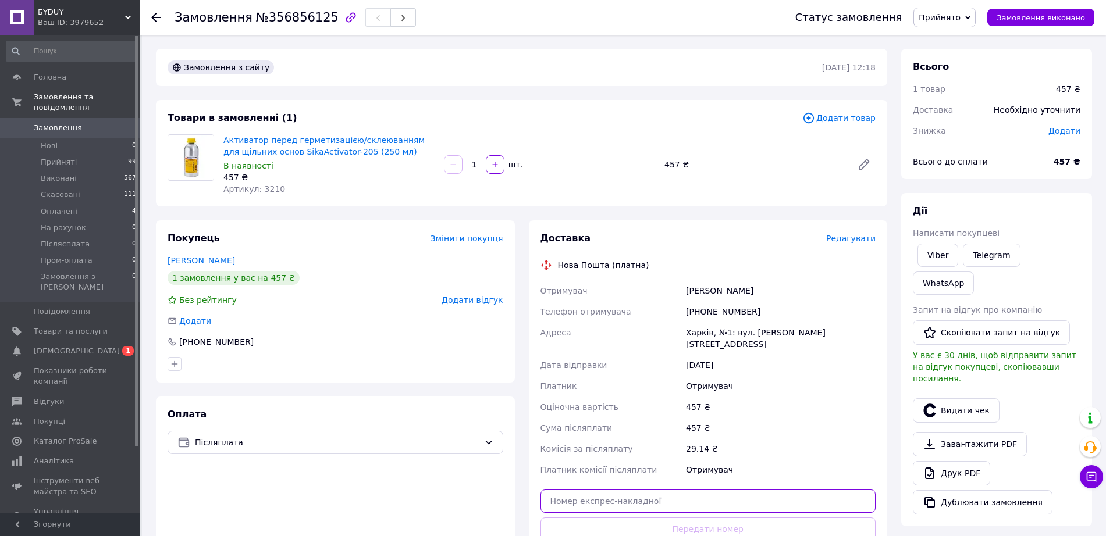
click at [620, 490] on input "text" at bounding box center [709, 501] width 336 height 23
paste input "20451225147303"
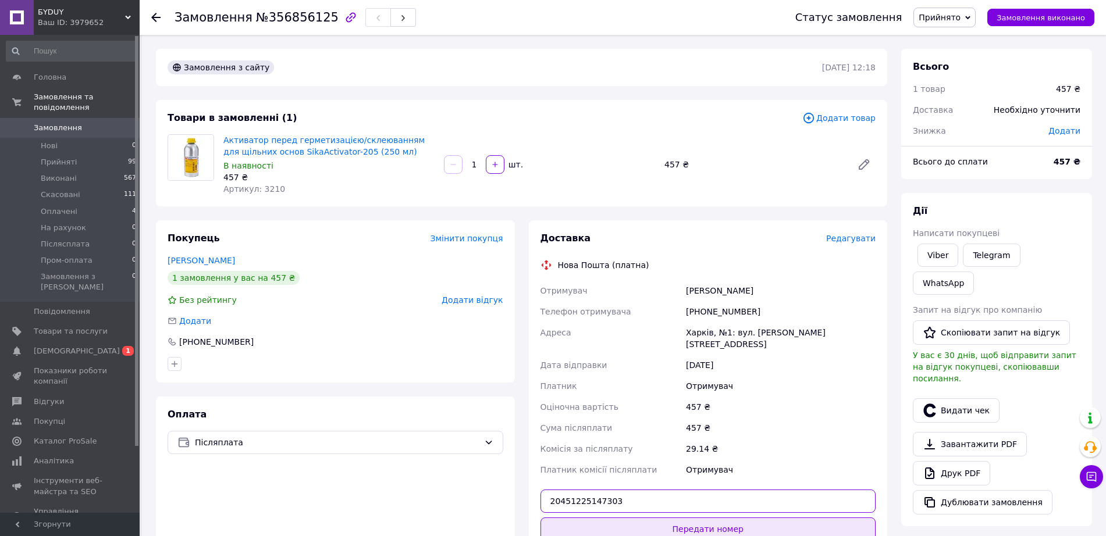
type input "20451225147303"
click at [673, 518] on button "Передати номер" at bounding box center [709, 529] width 336 height 23
